Goal: Task Accomplishment & Management: Manage account settings

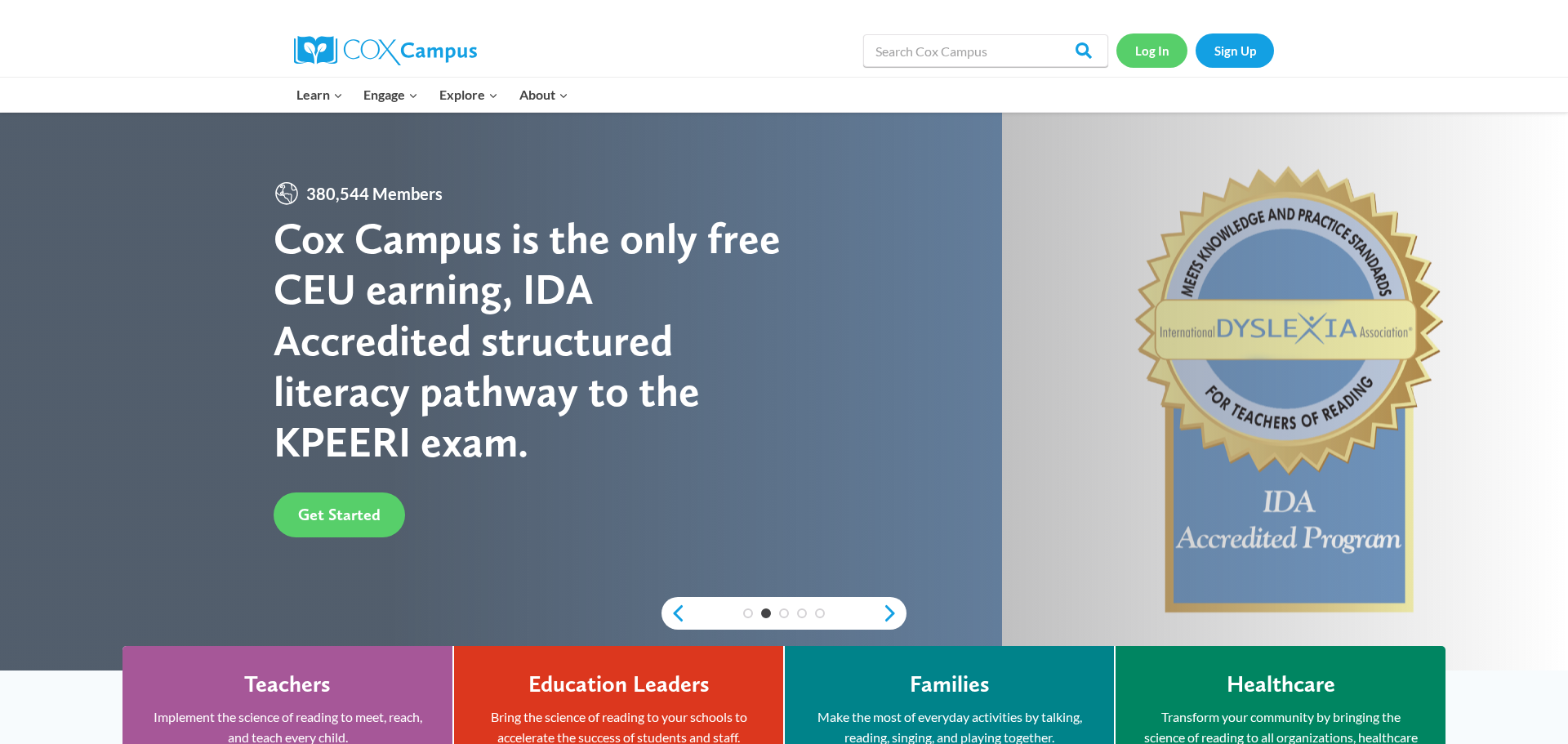
click at [1158, 49] on link "Log In" at bounding box center [1152, 50] width 71 height 34
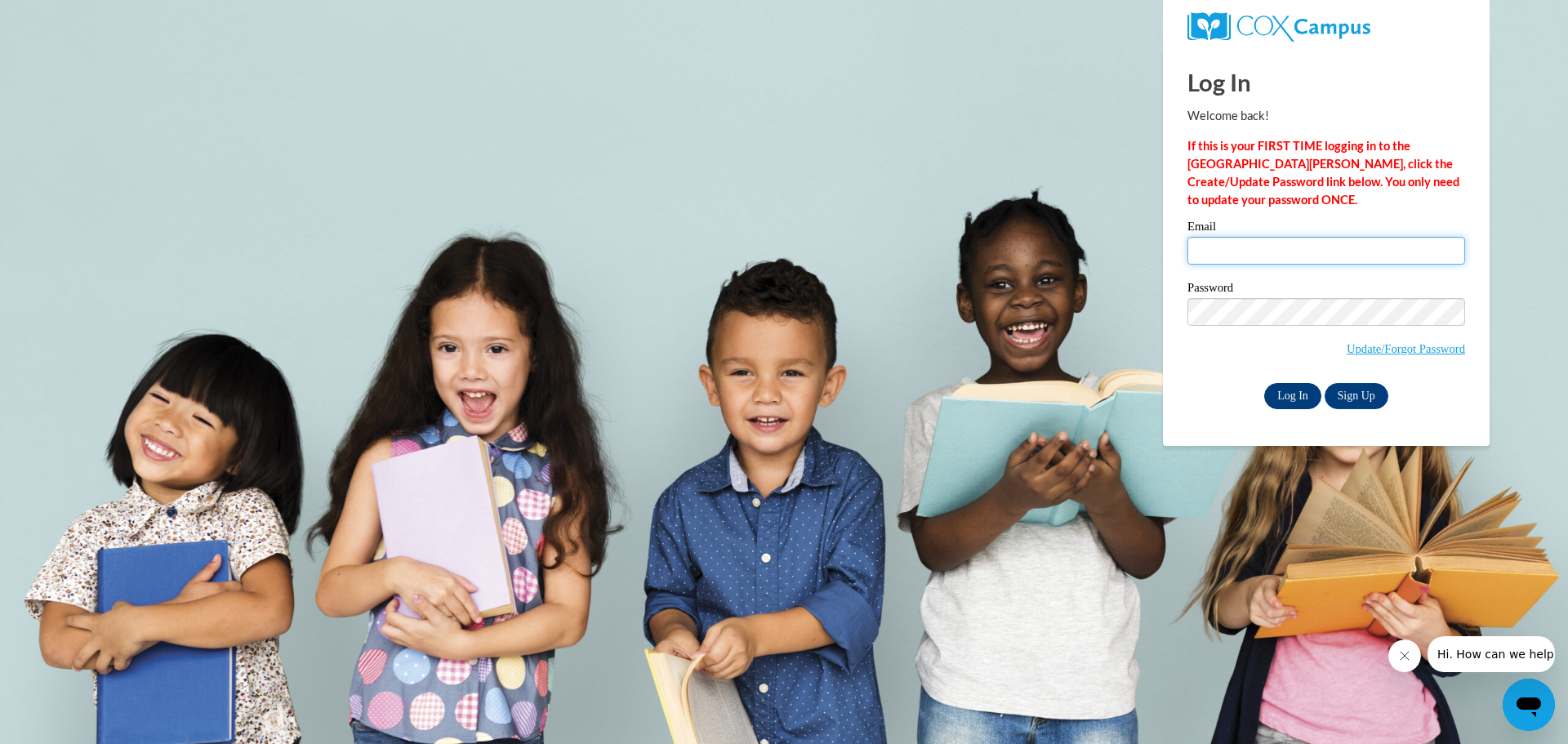
type input "[EMAIL_ADDRESS][DOMAIN_NAME]"
click at [1291, 391] on input "Log In" at bounding box center [1292, 395] width 57 height 26
